Goal: Task Accomplishment & Management: Manage account settings

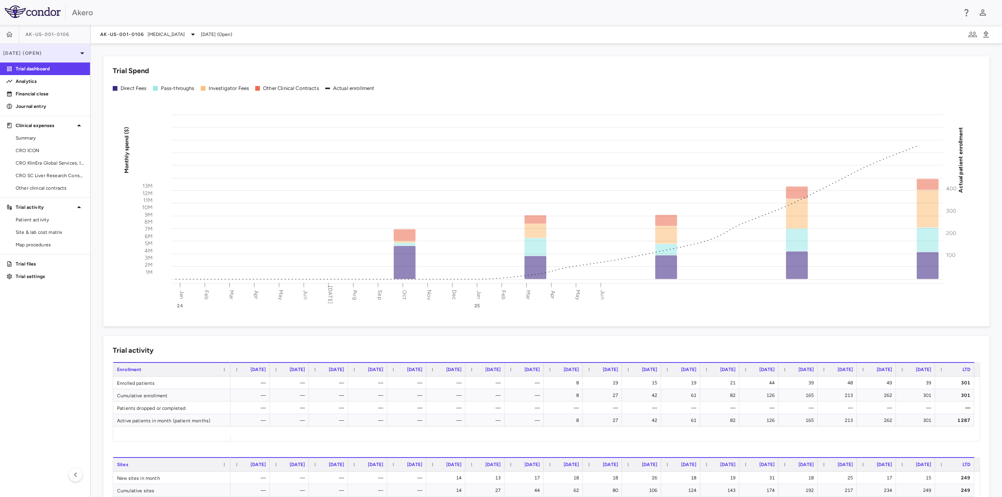
click at [57, 56] on p "[DATE] (Open)" at bounding box center [40, 53] width 74 height 7
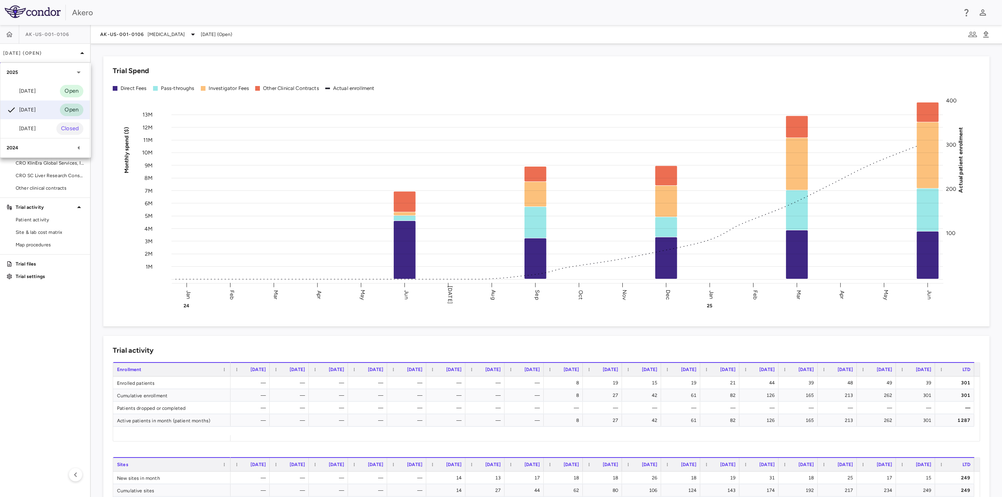
click at [122, 32] on div at bounding box center [501, 248] width 1002 height 497
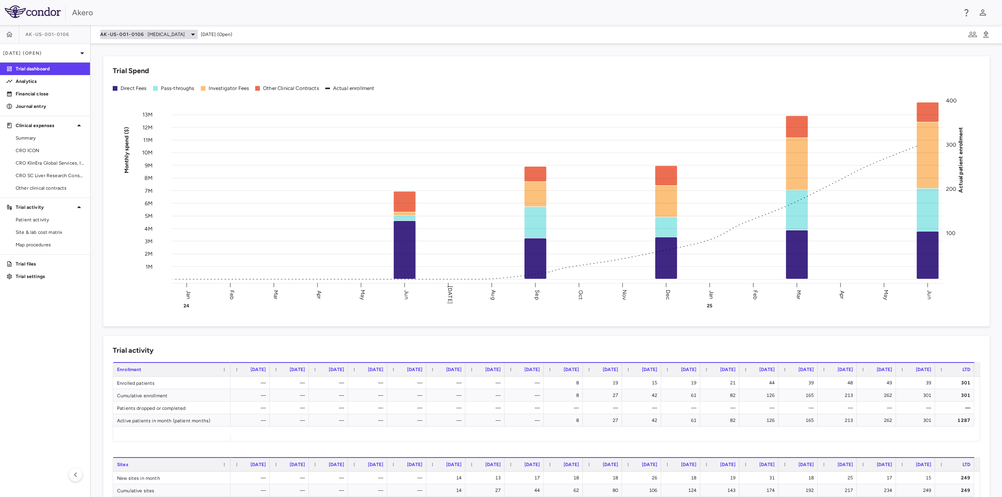
click at [144, 39] on div "AK-US-001-0106 [MEDICAL_DATA]" at bounding box center [148, 34] width 97 height 9
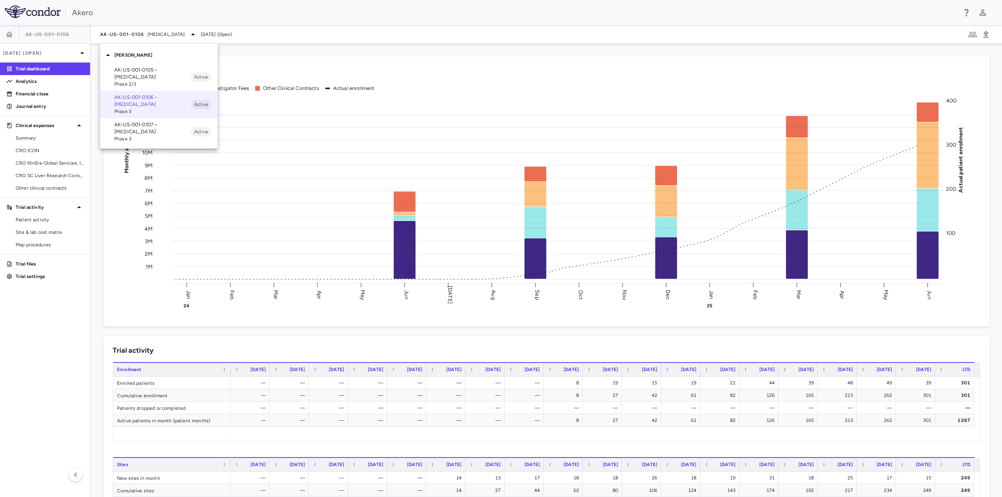
click at [152, 68] on p "AK-US-001-0105 • [MEDICAL_DATA]" at bounding box center [152, 74] width 77 height 14
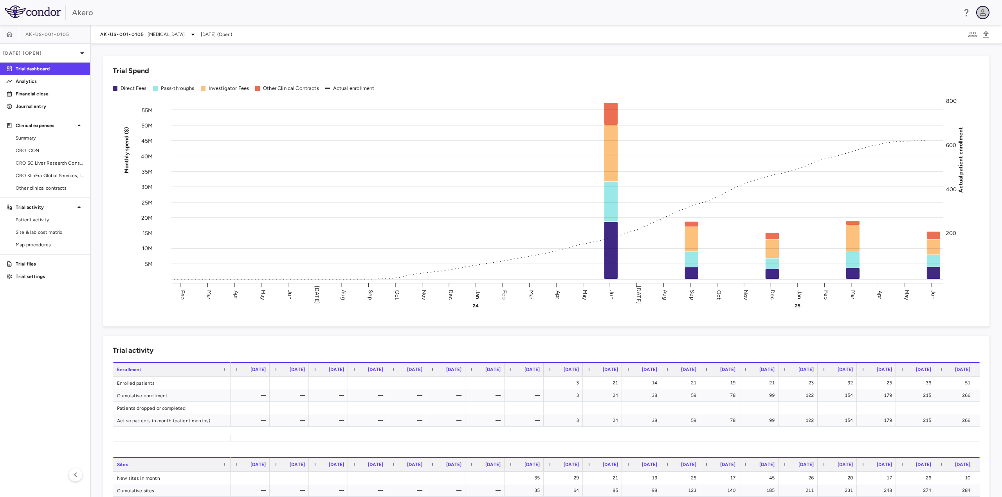
click at [981, 16] on icon "button" at bounding box center [982, 12] width 9 height 9
click at [918, 8] on div at bounding box center [501, 248] width 1002 height 497
click at [972, 34] on icon "button" at bounding box center [972, 34] width 9 height 9
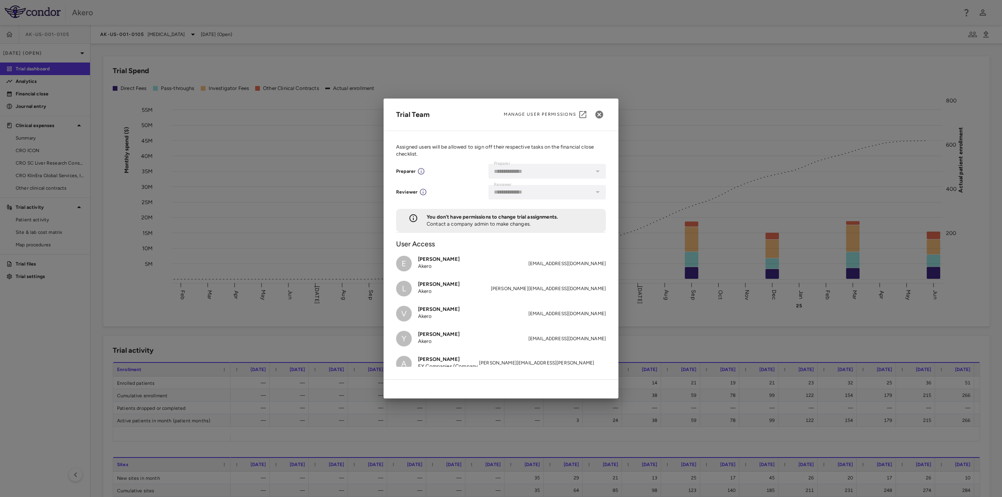
click at [684, 49] on div "**********" at bounding box center [501, 248] width 1002 height 497
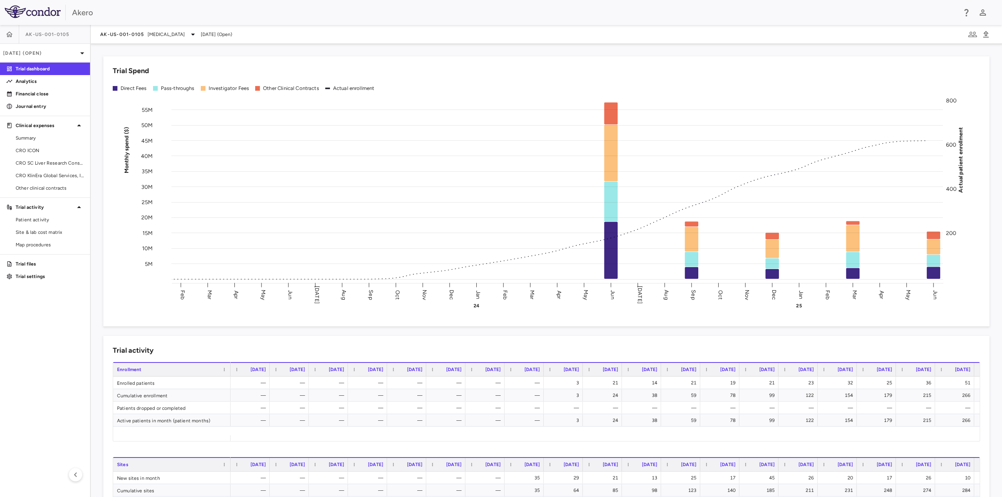
click at [27, 13] on img at bounding box center [33, 11] width 56 height 13
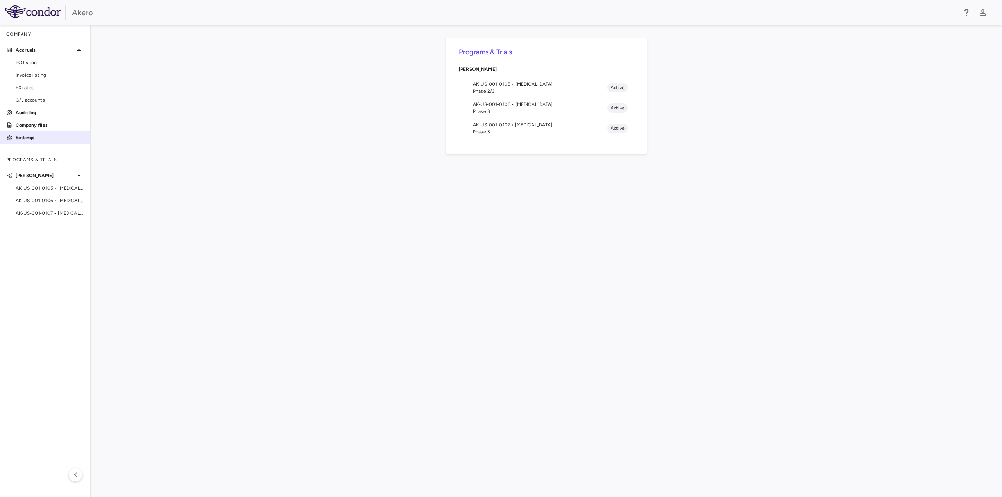
click at [26, 137] on p "Settings" at bounding box center [50, 137] width 68 height 7
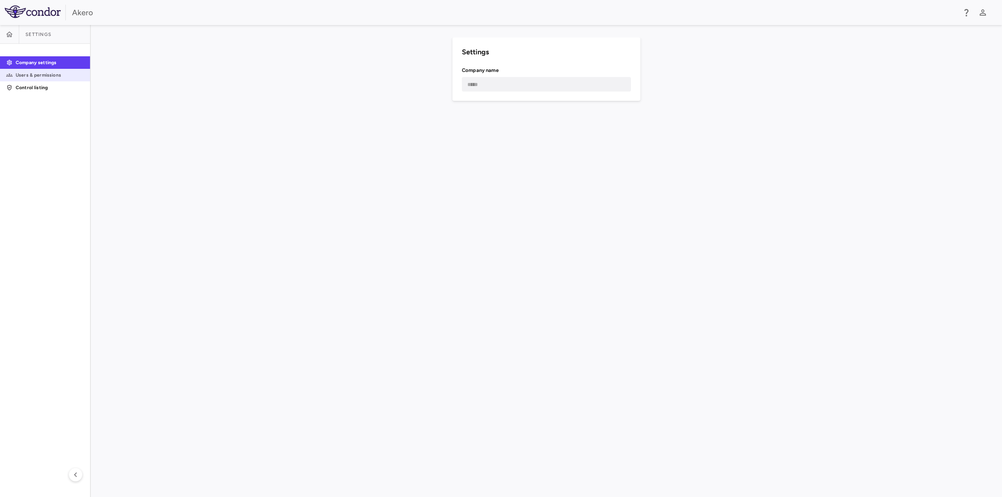
click at [36, 76] on p "Users & permissions" at bounding box center [50, 75] width 68 height 7
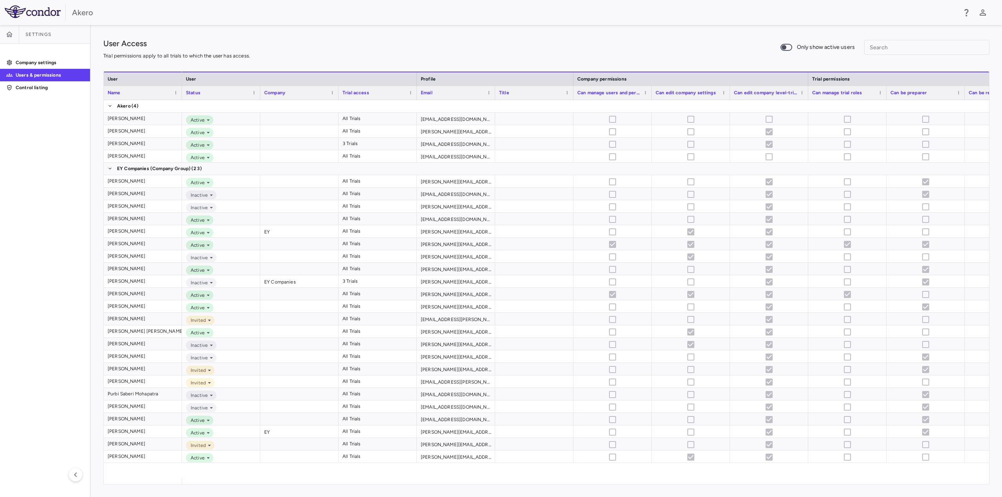
click at [58, 387] on aside "Settings Company settings Users & permissions Control listing" at bounding box center [45, 261] width 91 height 472
click at [50, 308] on aside "Settings Company settings Users & permissions Control listing" at bounding box center [45, 261] width 91 height 472
